Goal: Information Seeking & Learning: Check status

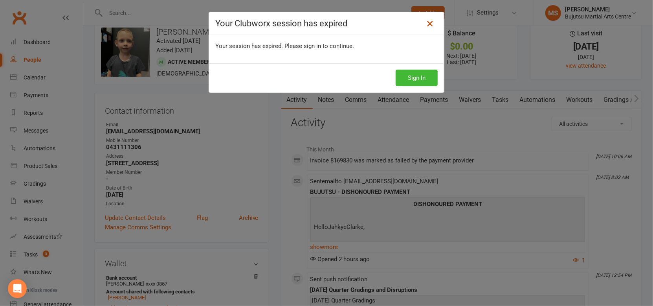
click at [430, 24] on icon at bounding box center [429, 23] width 9 height 9
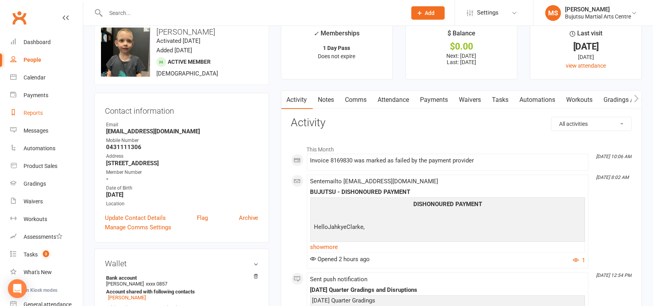
scroll to position [17, 0]
click at [39, 110] on div "Reports" at bounding box center [33, 113] width 19 height 6
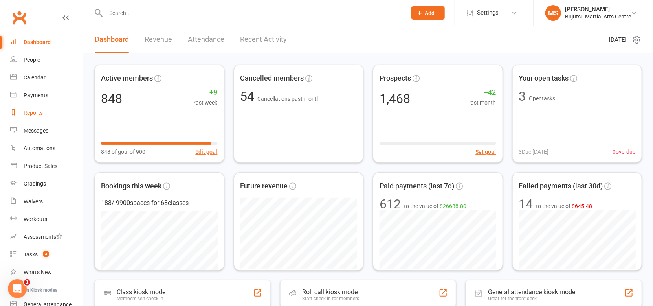
click at [33, 110] on div "Reports" at bounding box center [33, 113] width 19 height 6
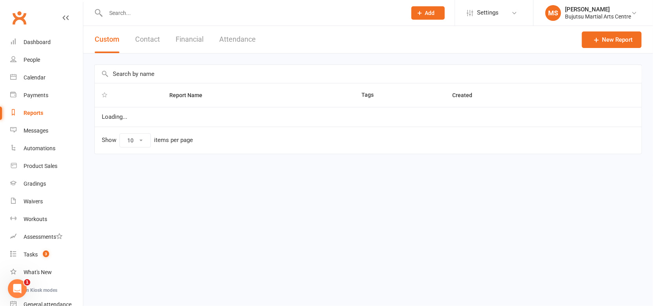
select select "100"
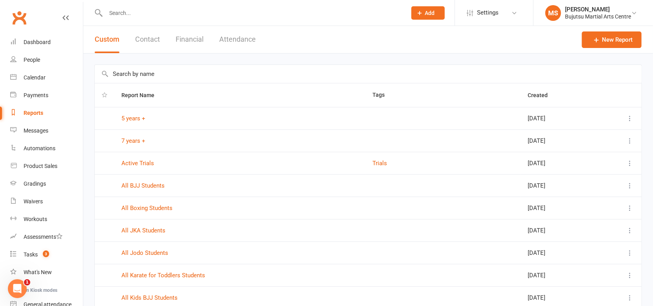
click at [229, 40] on button "Attendance" at bounding box center [237, 39] width 37 height 27
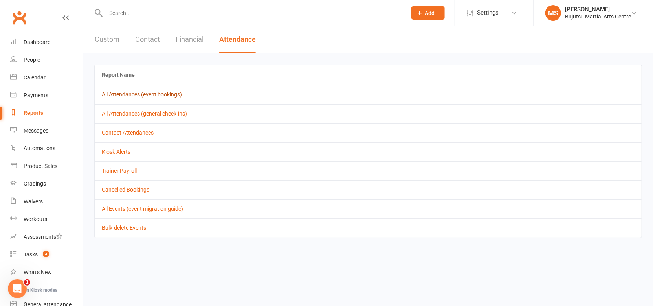
click at [169, 94] on link "All Attendances (event bookings)" at bounding box center [142, 94] width 80 height 6
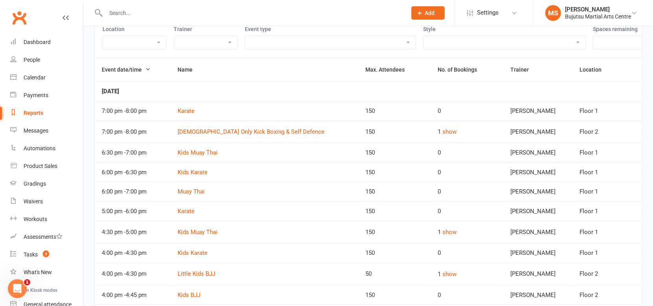
scroll to position [82, 0]
click at [451, 128] on button "show" at bounding box center [450, 130] width 14 height 9
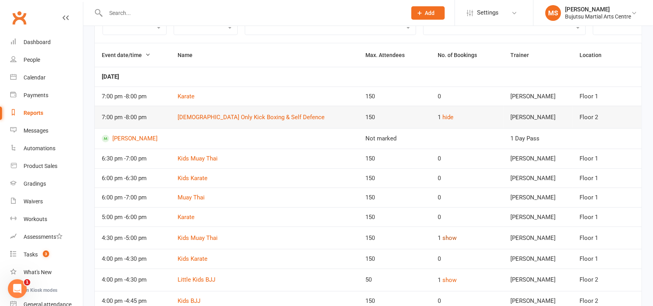
click at [443, 234] on button "show" at bounding box center [450, 237] width 14 height 9
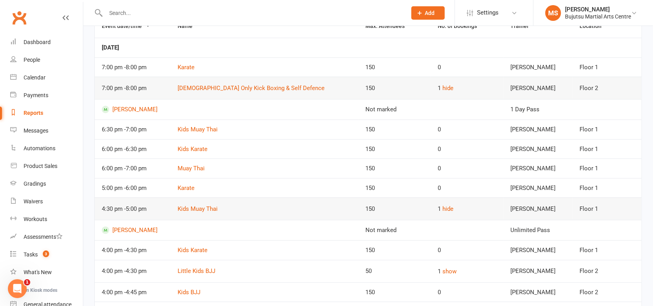
scroll to position [131, 0]
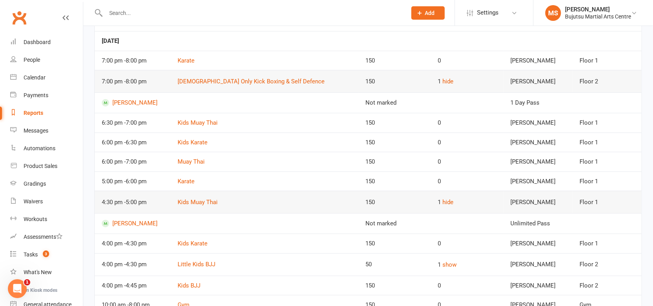
click at [450, 267] on td "1 show" at bounding box center [467, 264] width 72 height 22
click at [451, 264] on button "show" at bounding box center [450, 264] width 14 height 9
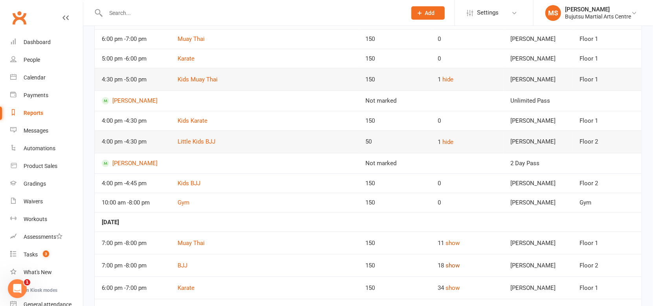
scroll to position [256, 0]
